Goal: Find contact information: Find contact information

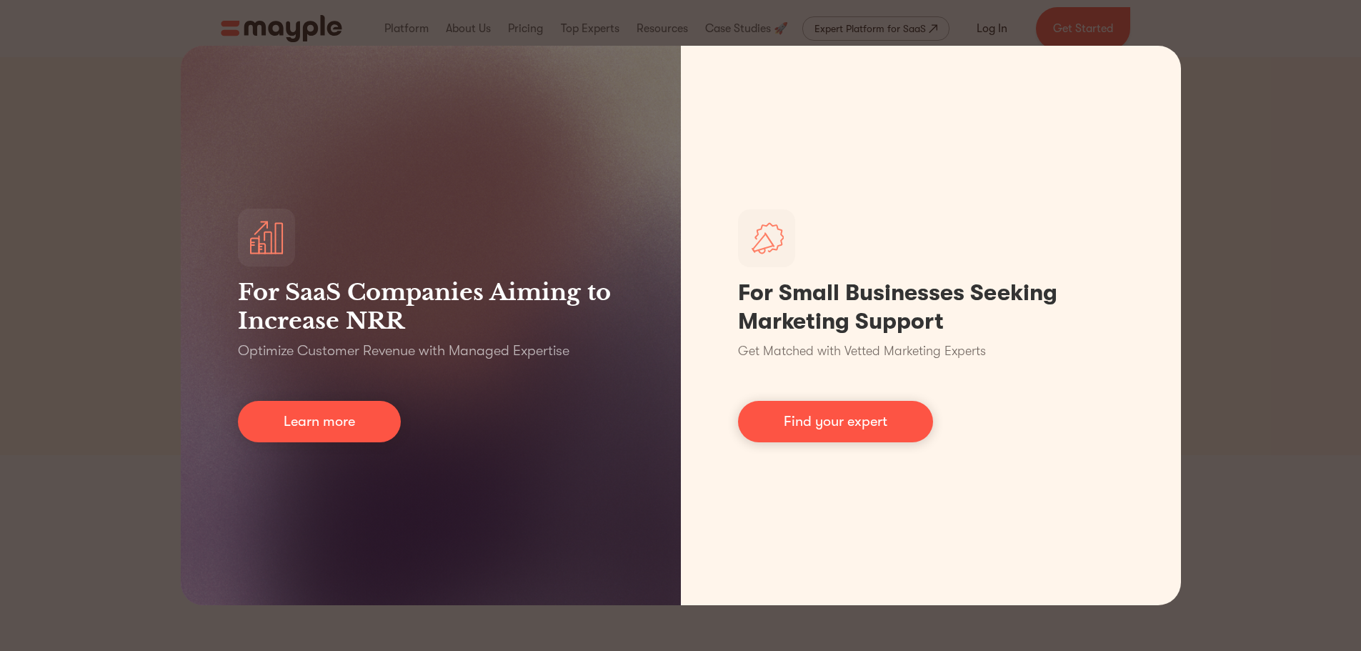
click at [1281, 143] on div "For SaaS Companies Aiming to Increase NRR Optimize Customer Revenue with Manage…" at bounding box center [680, 325] width 1361 height 651
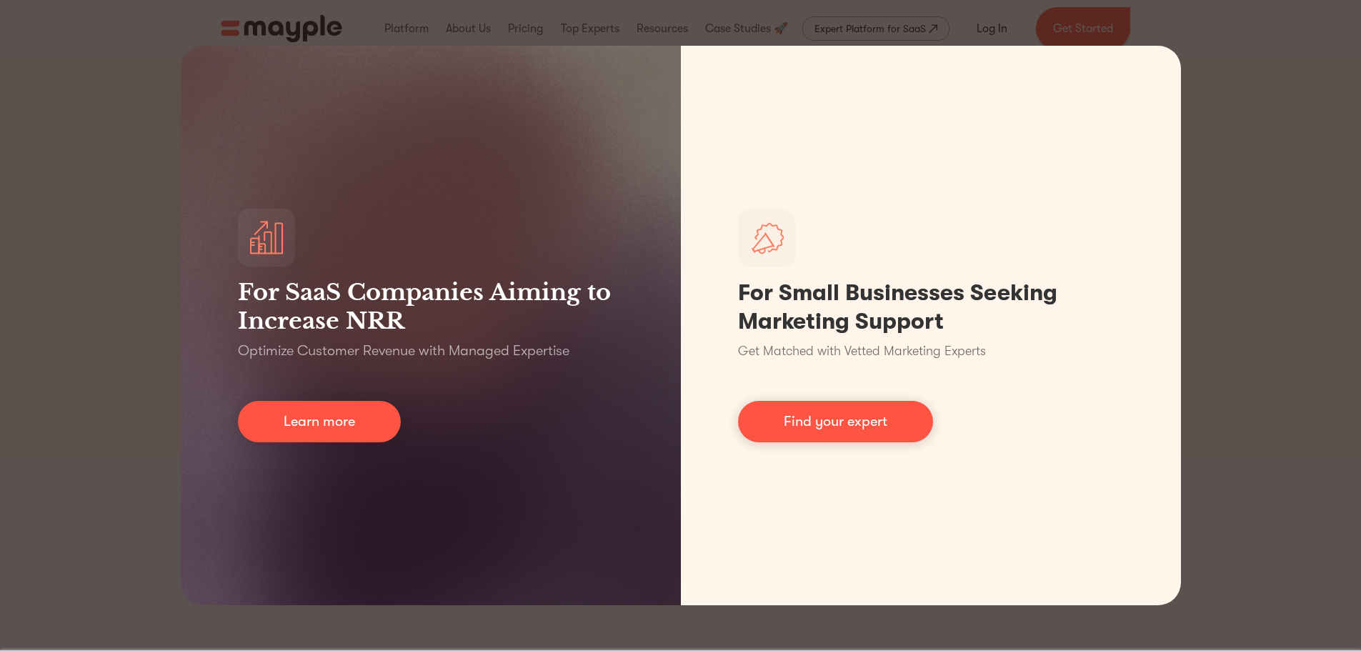
click at [1186, 35] on div "For SaaS Companies Aiming to Increase NRR Optimize Customer Revenue with Manage…" at bounding box center [680, 325] width 1361 height 651
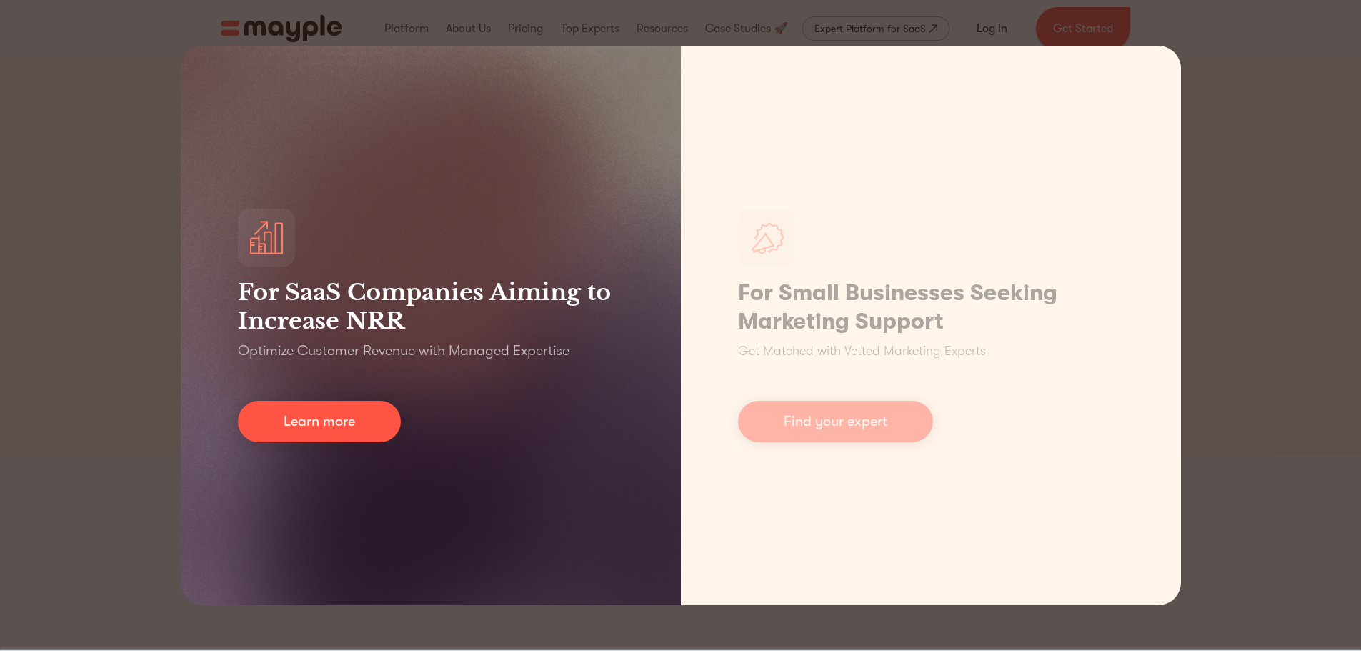
click at [477, 79] on div "For SaaS Companies Aiming to Increase NRR Optimize Customer Revenue with Manage…" at bounding box center [431, 326] width 500 height 560
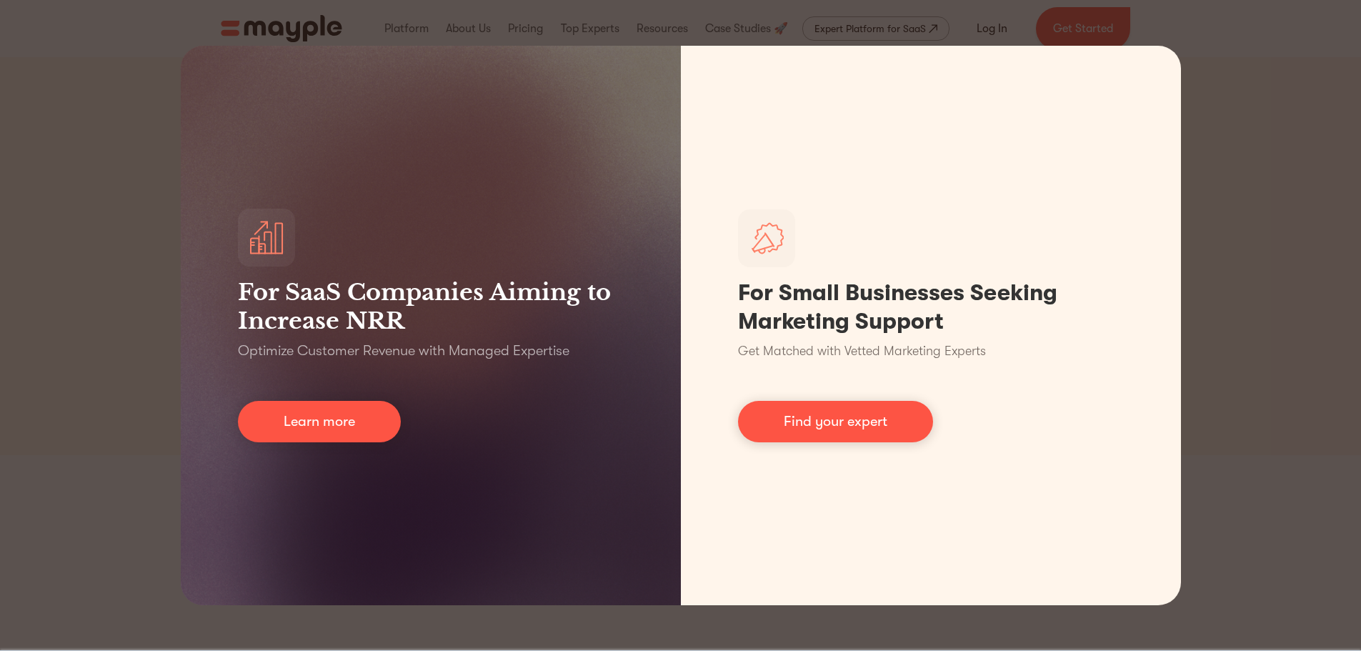
click at [146, 204] on div "For SaaS Companies Aiming to Increase NRR Optimize Customer Revenue with Manage…" at bounding box center [680, 325] width 1361 height 651
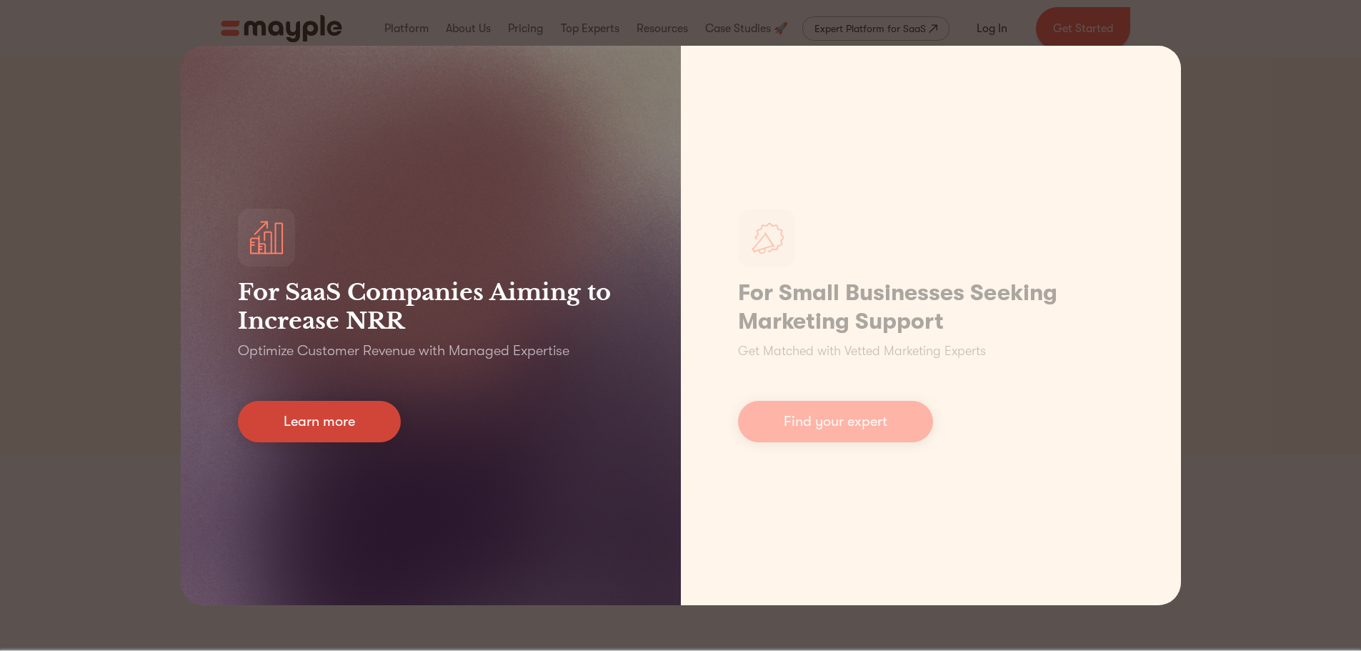
click at [339, 422] on link "Learn more" at bounding box center [319, 421] width 163 height 41
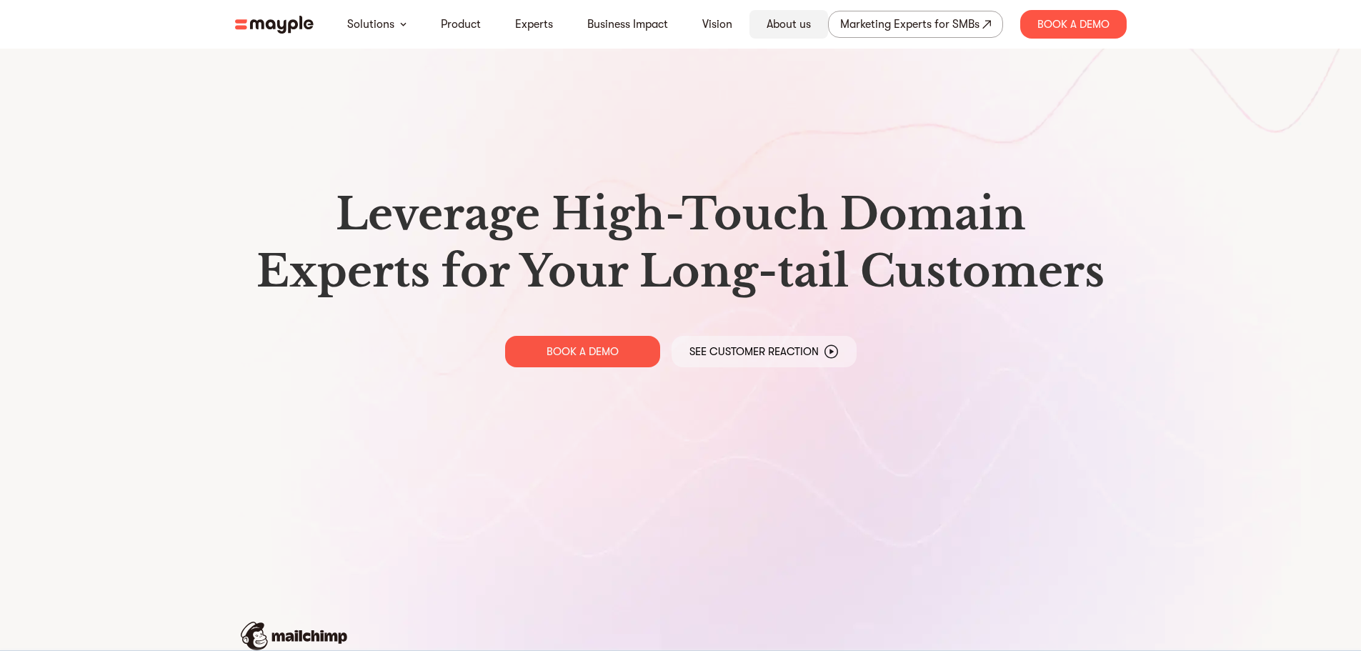
click at [785, 25] on link "About us" at bounding box center [789, 24] width 44 height 17
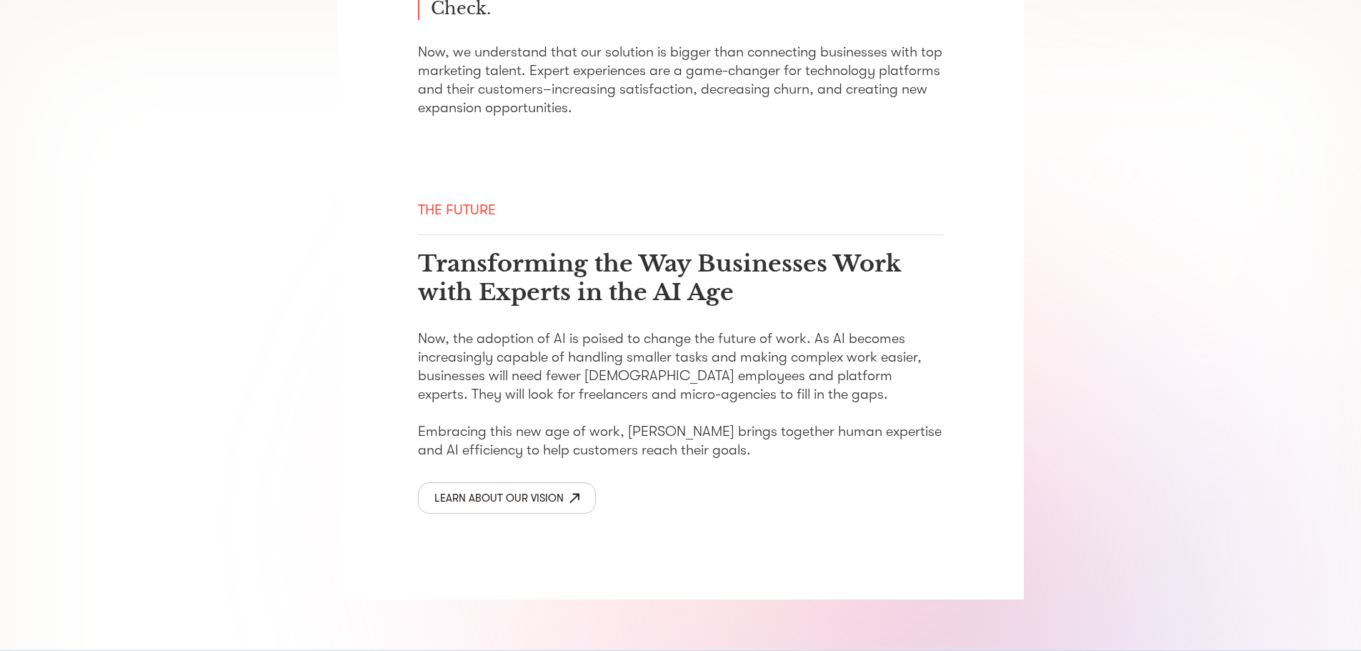
scroll to position [2292, 0]
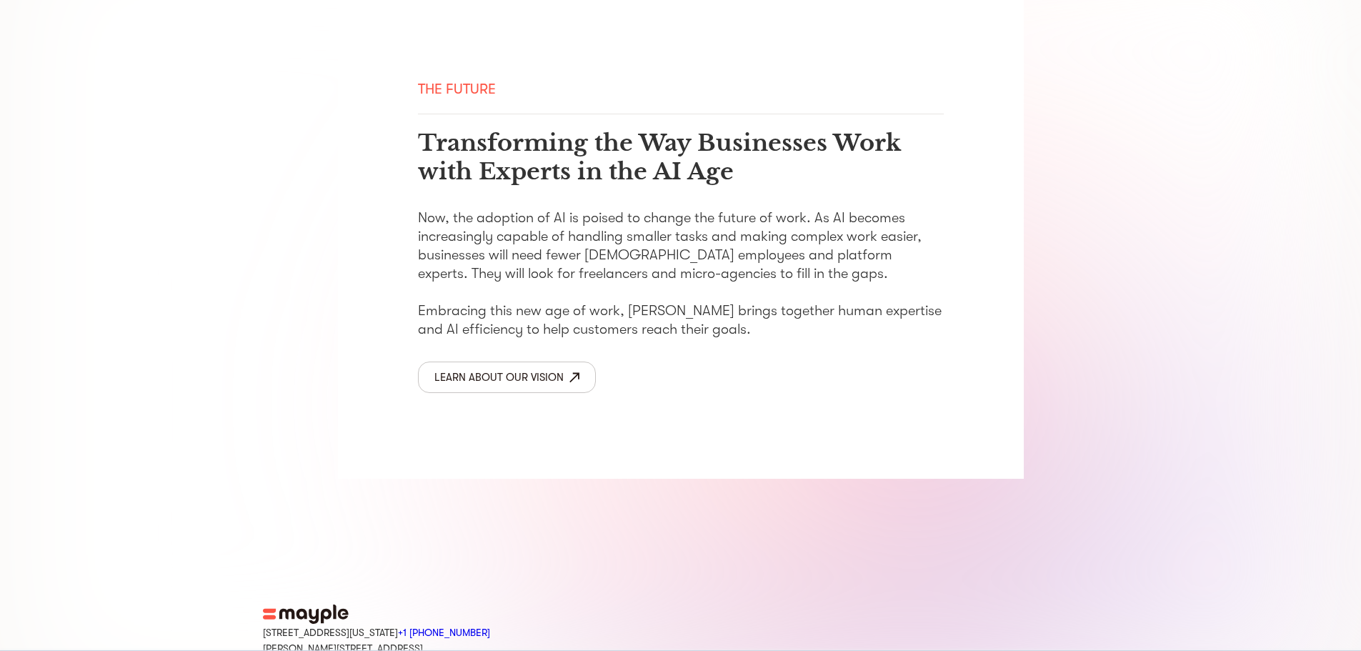
click at [332, 650] on icon "linkedin icon" at bounding box center [331, 664] width 14 height 14
